Goal: Information Seeking & Learning: Understand process/instructions

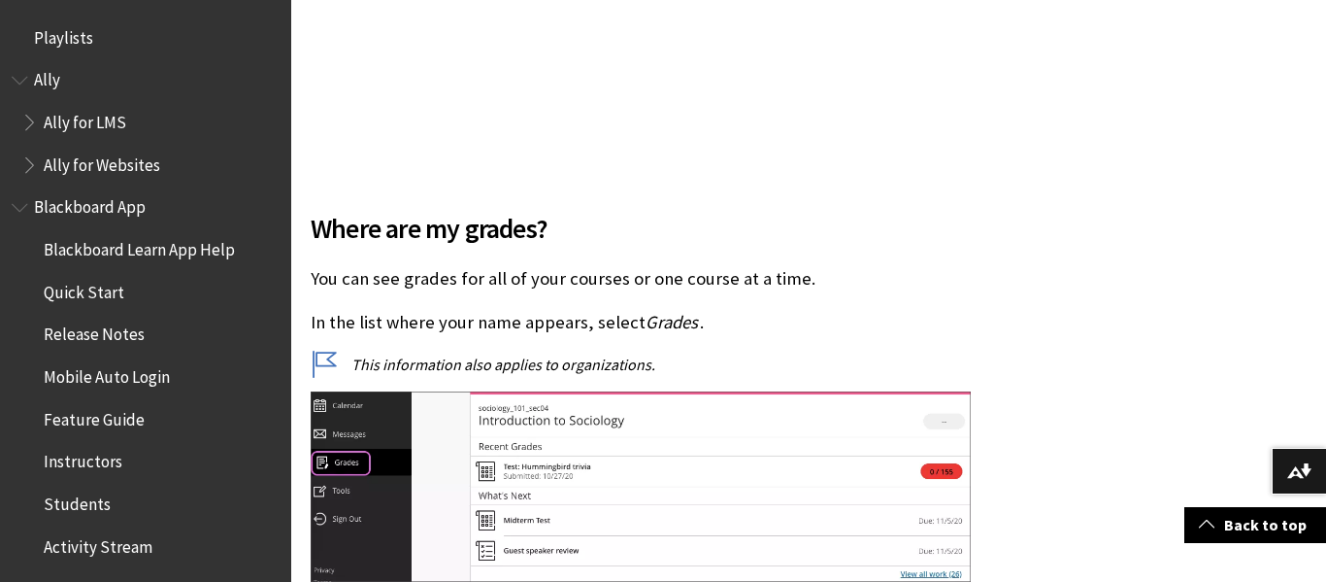
scroll to position [2633, 0]
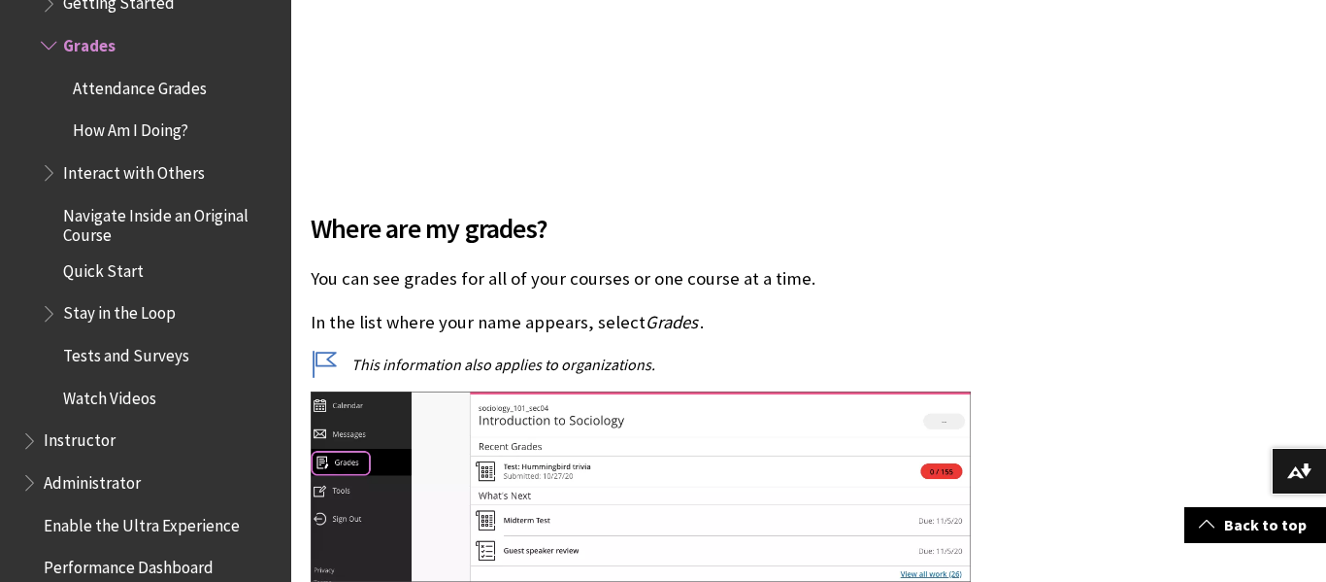
click at [150, 83] on span "Attendance Grades" at bounding box center [140, 85] width 134 height 26
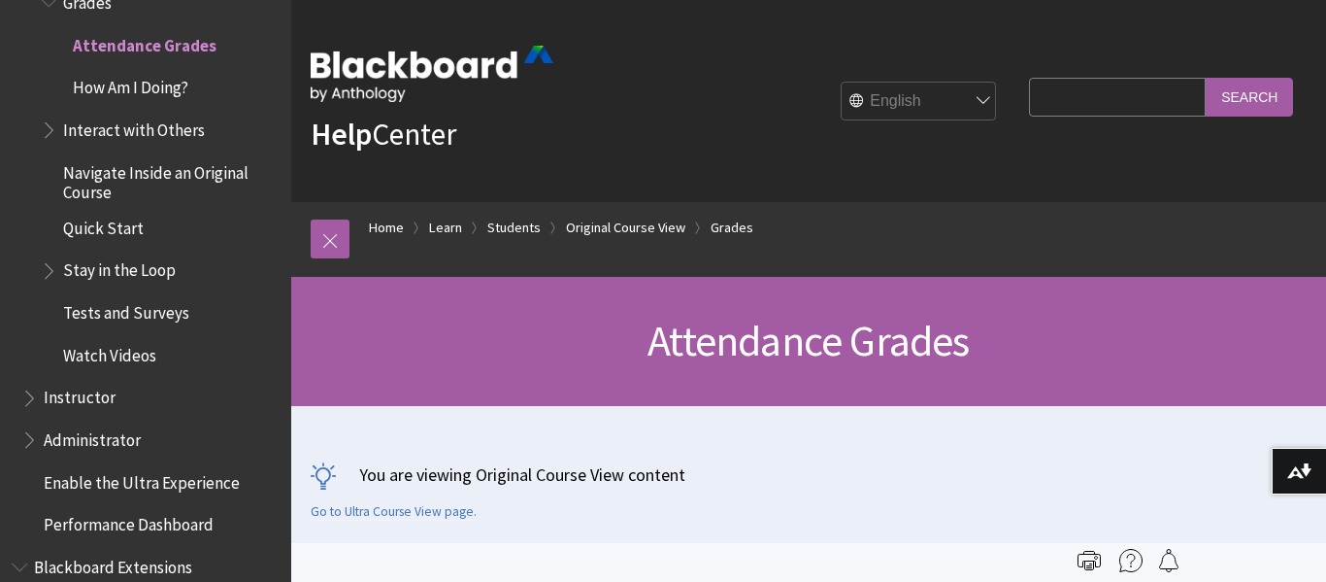
scroll to position [2552, 0]
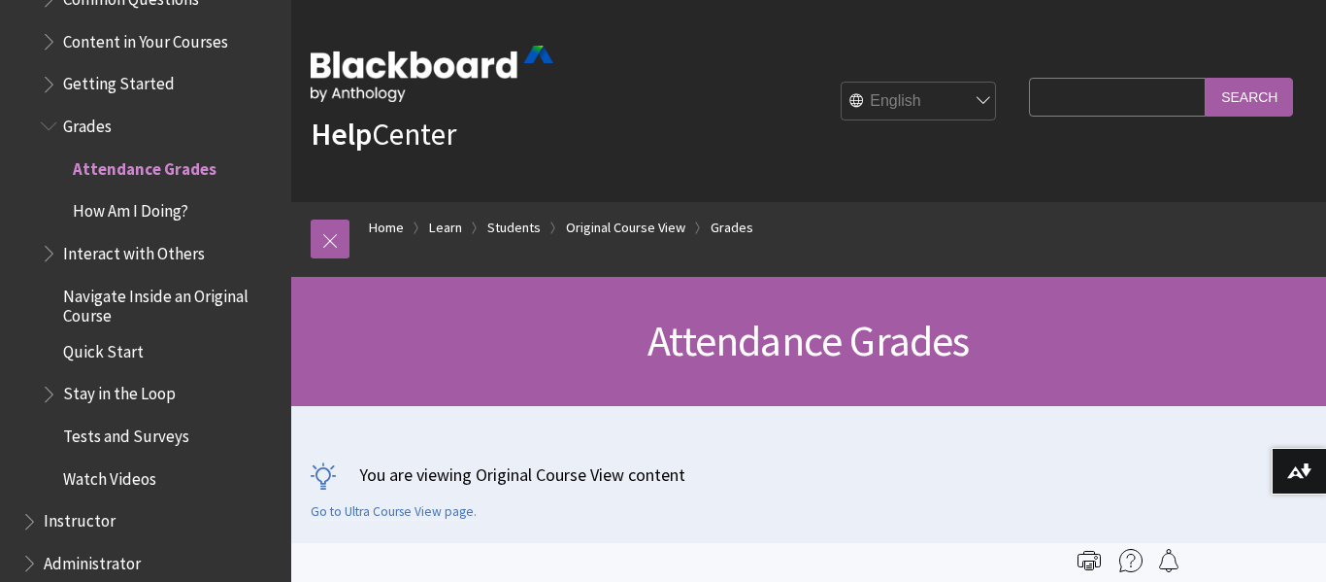
click at [117, 125] on span "Grades" at bounding box center [160, 126] width 239 height 33
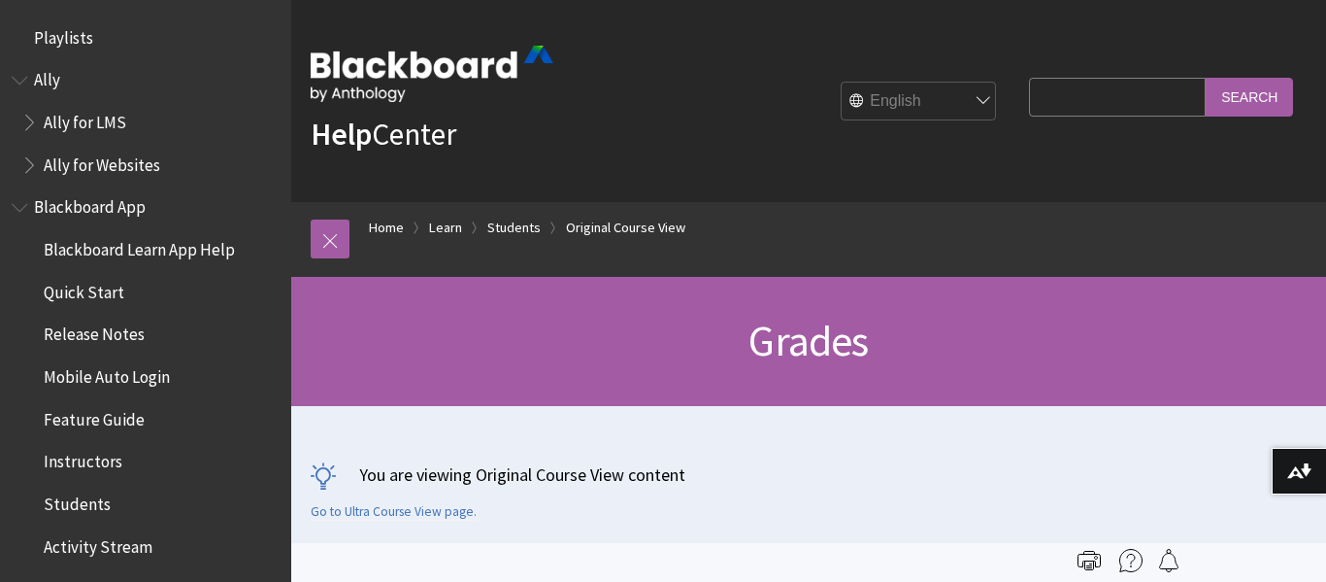
click at [115, 506] on span "Students" at bounding box center [150, 503] width 258 height 33
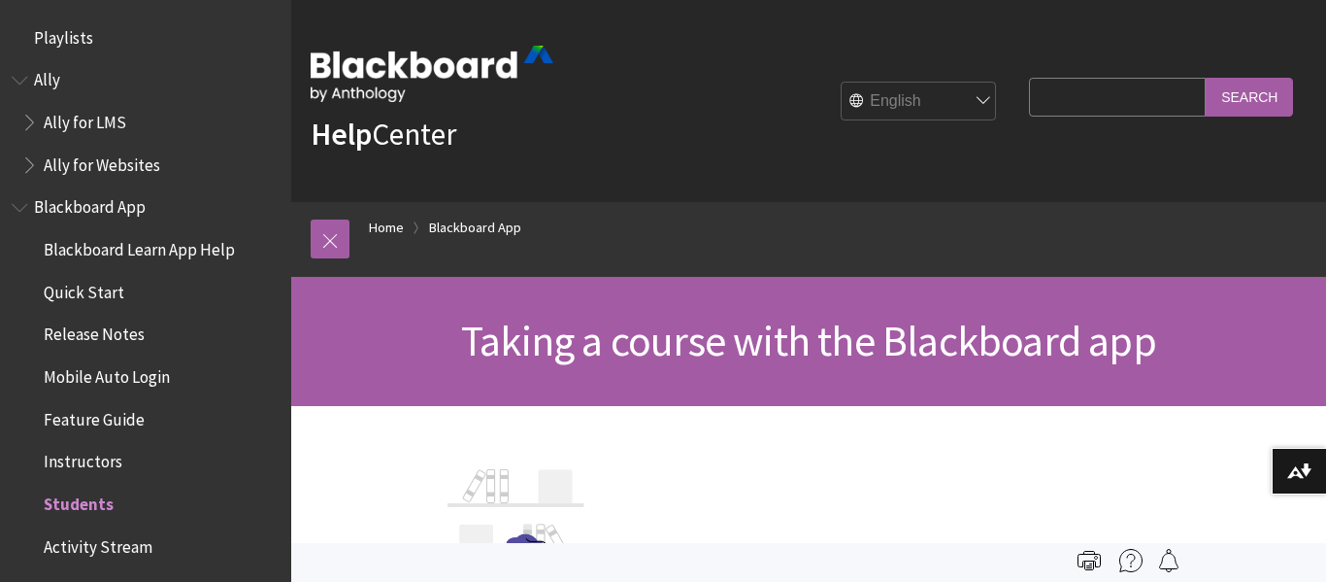
scroll to position [458, 0]
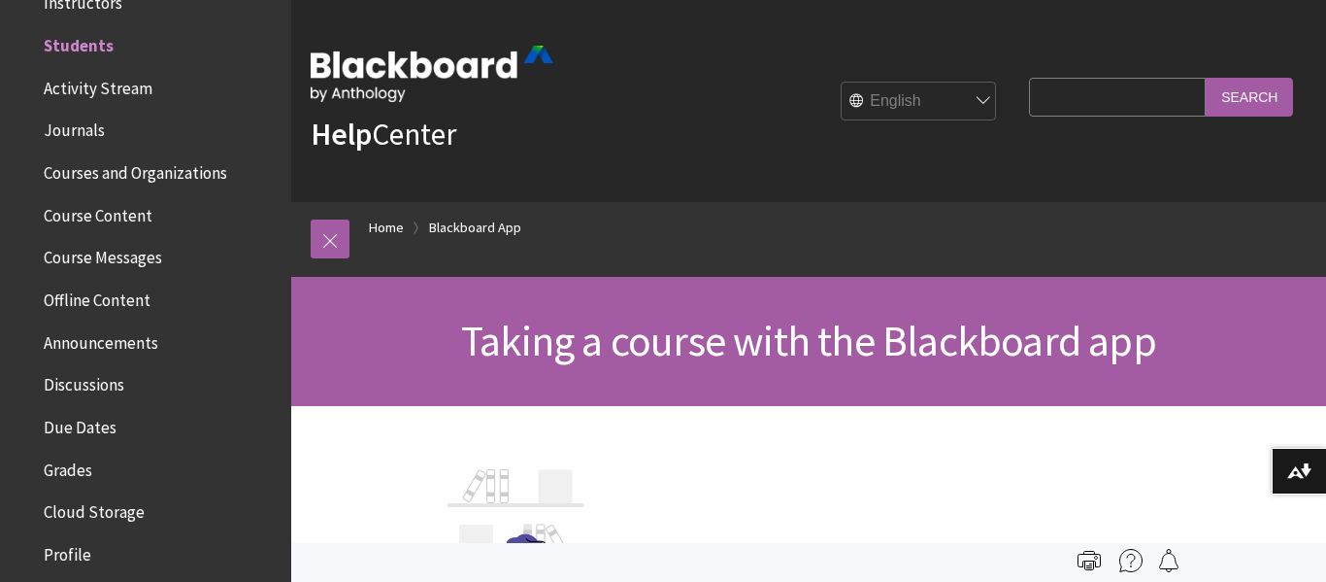
click at [889, 104] on select "English عربية Català Cymraeg Deutsch Español Suomi Français עברית Italiano 日本語 …" at bounding box center [919, 102] width 155 height 39
click at [842, 83] on select "English عربية Català Cymraeg Deutsch Español Suomi Français עברית Italiano 日本語 …" at bounding box center [919, 102] width 155 height 39
